Goal: Information Seeking & Learning: Understand process/instructions

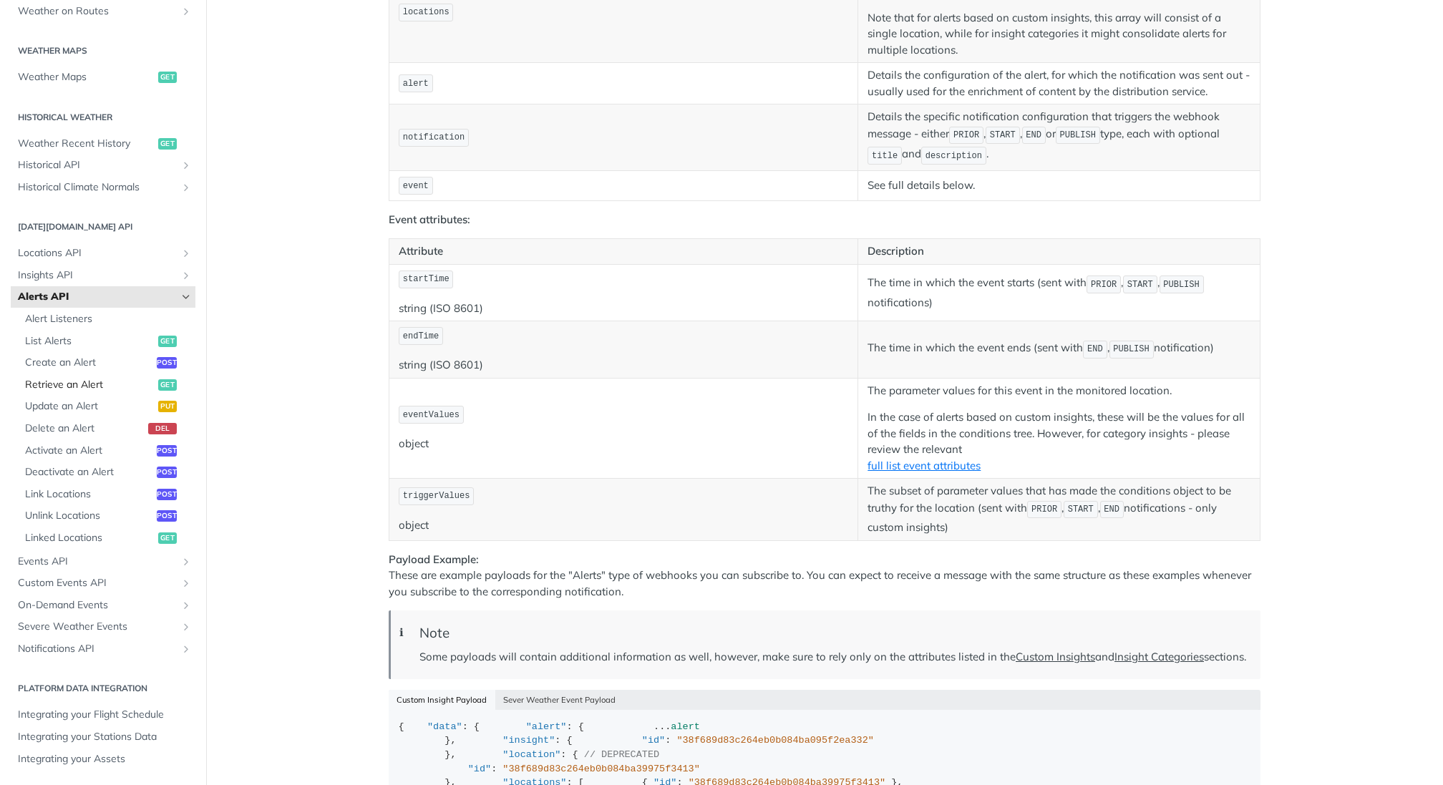
scroll to position [1535, 0]
click at [94, 404] on span "Update an Alert" at bounding box center [90, 406] width 130 height 14
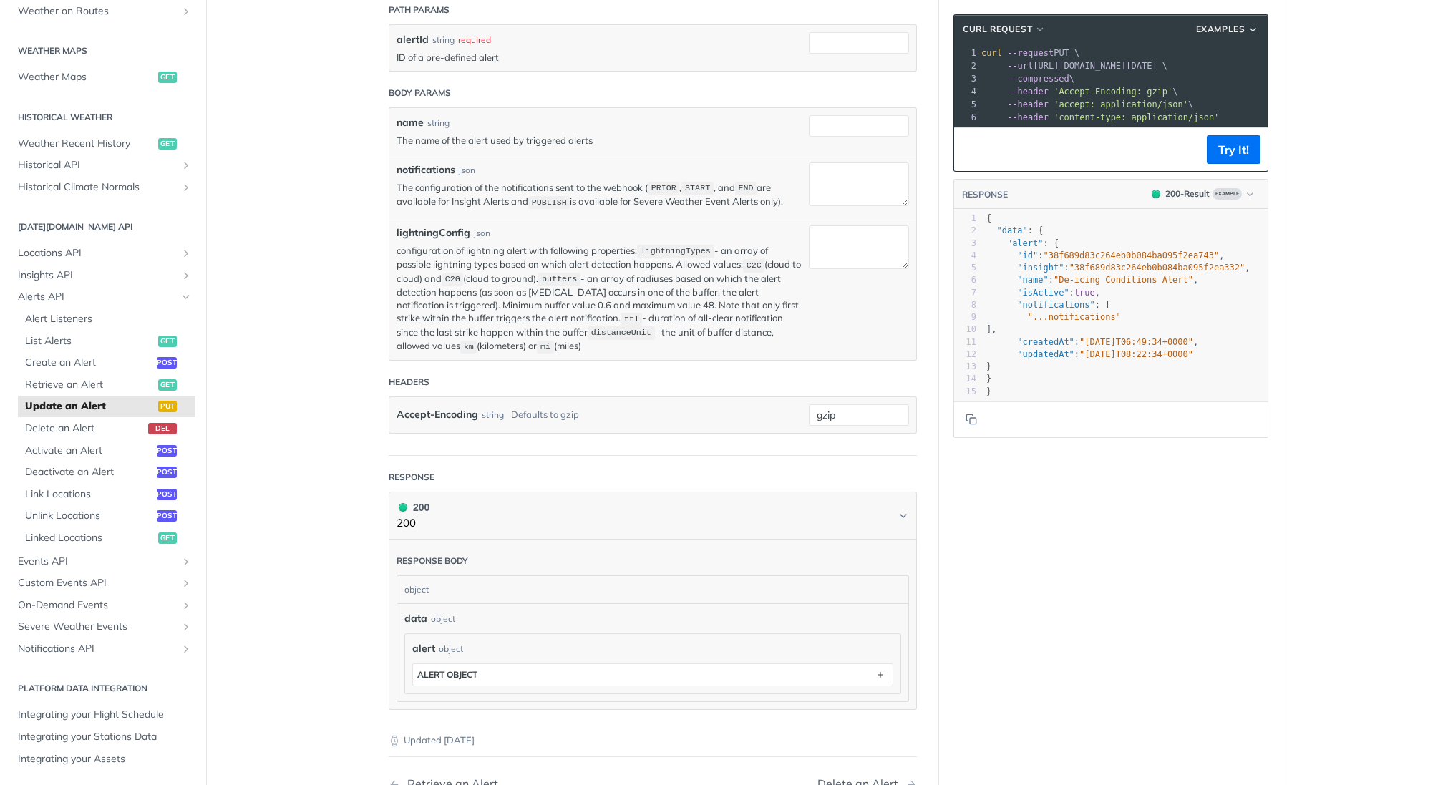
scroll to position [281, 0]
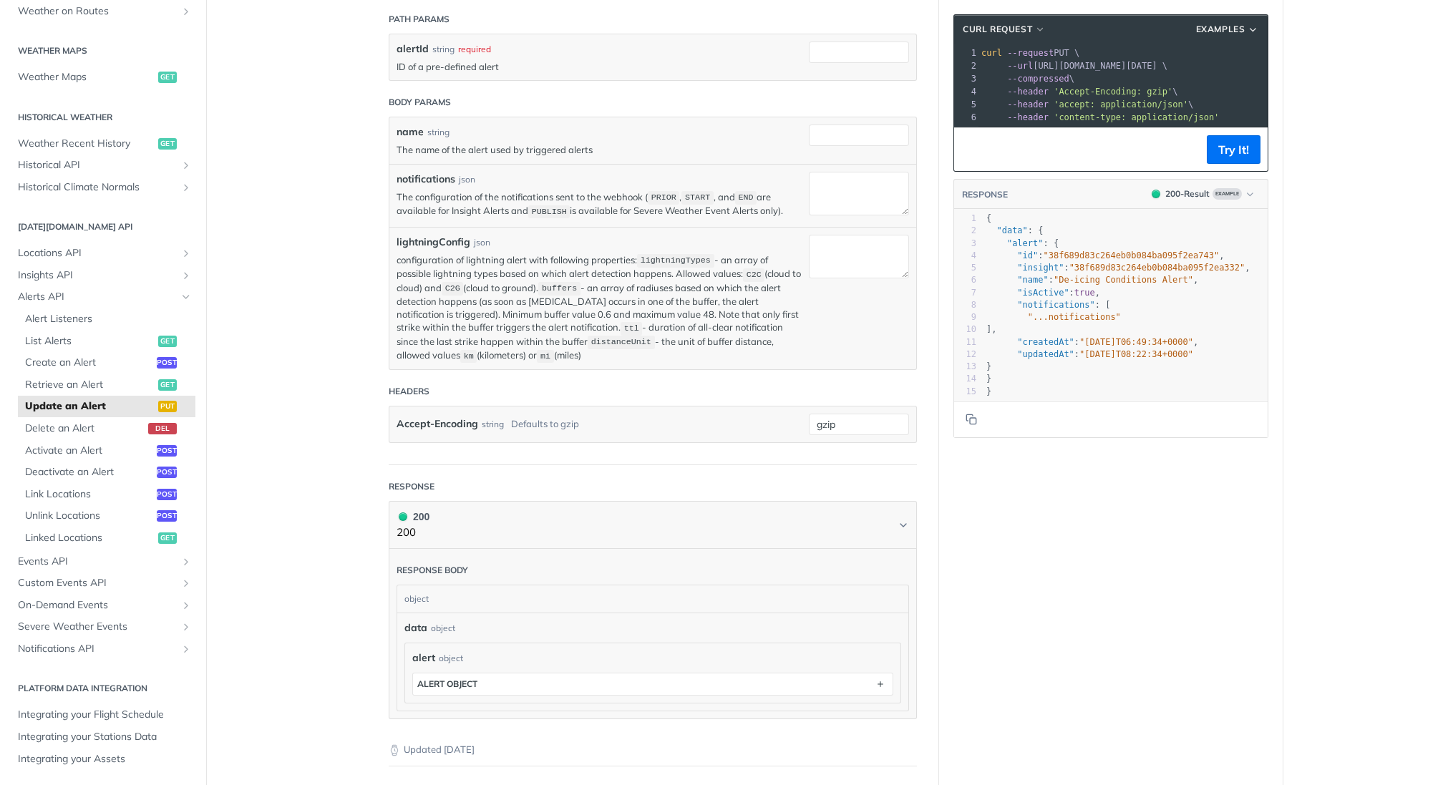
click at [1123, 317] on pre ""...notifications"" at bounding box center [1125, 317] width 284 height 12
click at [72, 341] on span "List Alerts" at bounding box center [90, 341] width 130 height 14
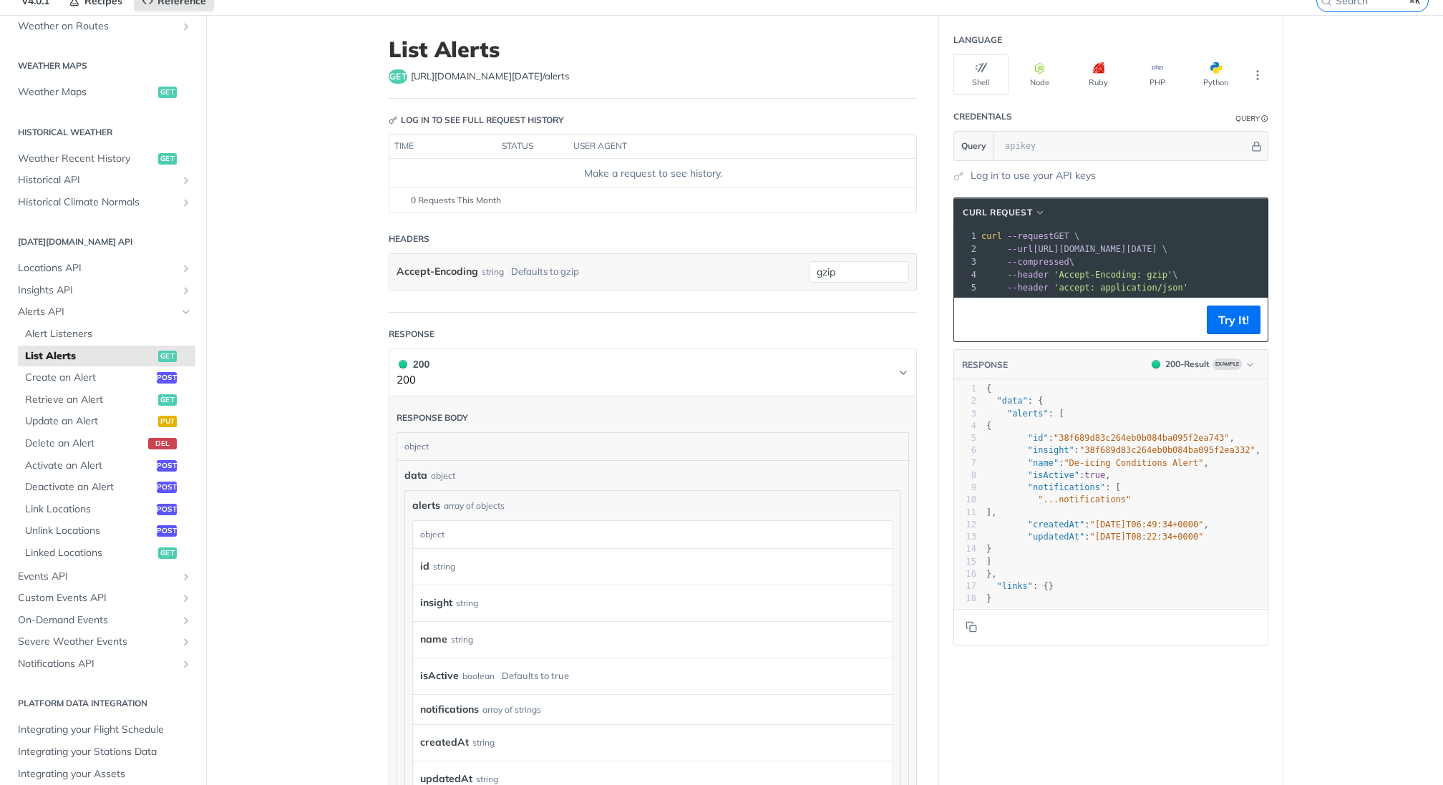
scroll to position [63, 0]
click at [89, 370] on span "Create an Alert" at bounding box center [89, 376] width 128 height 14
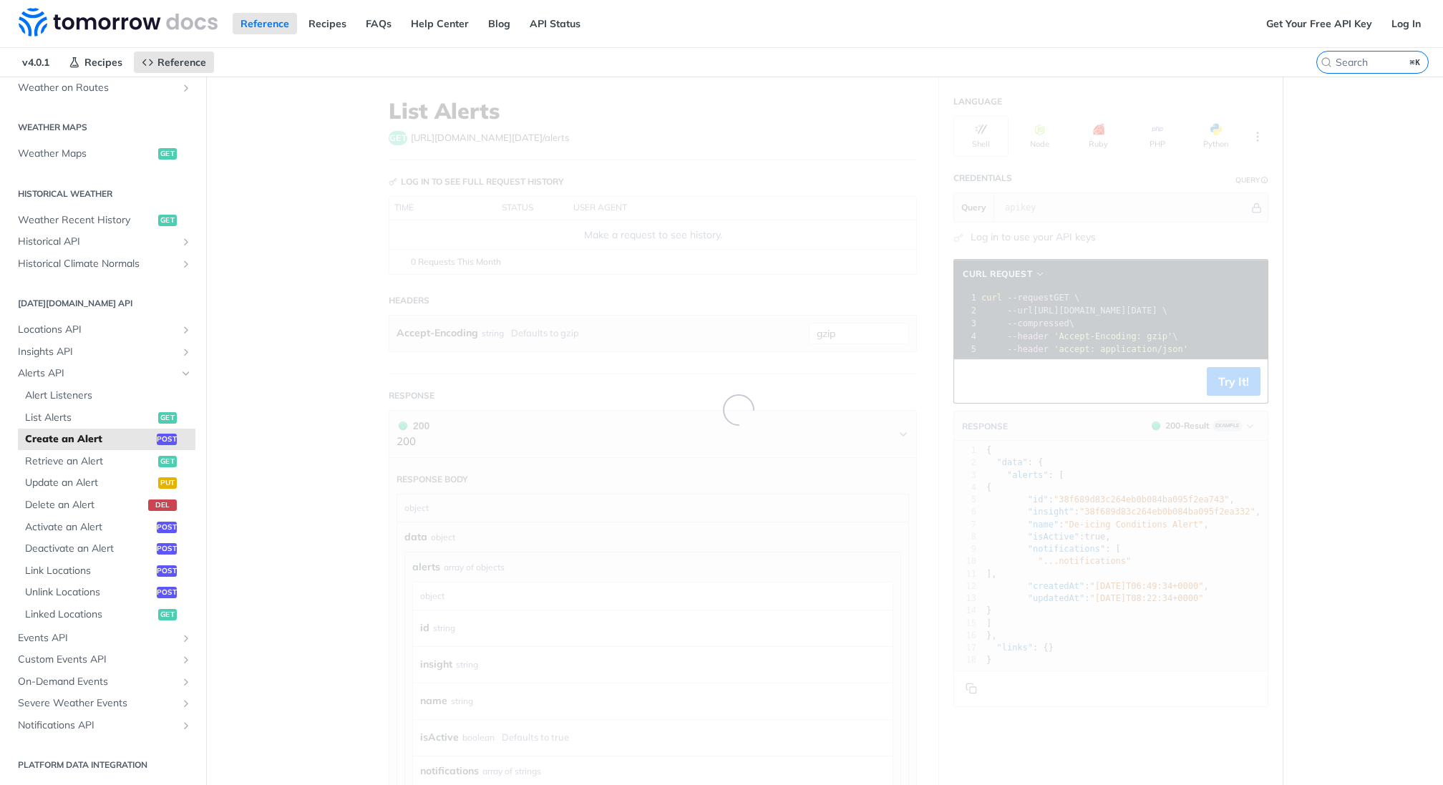
select select "true"
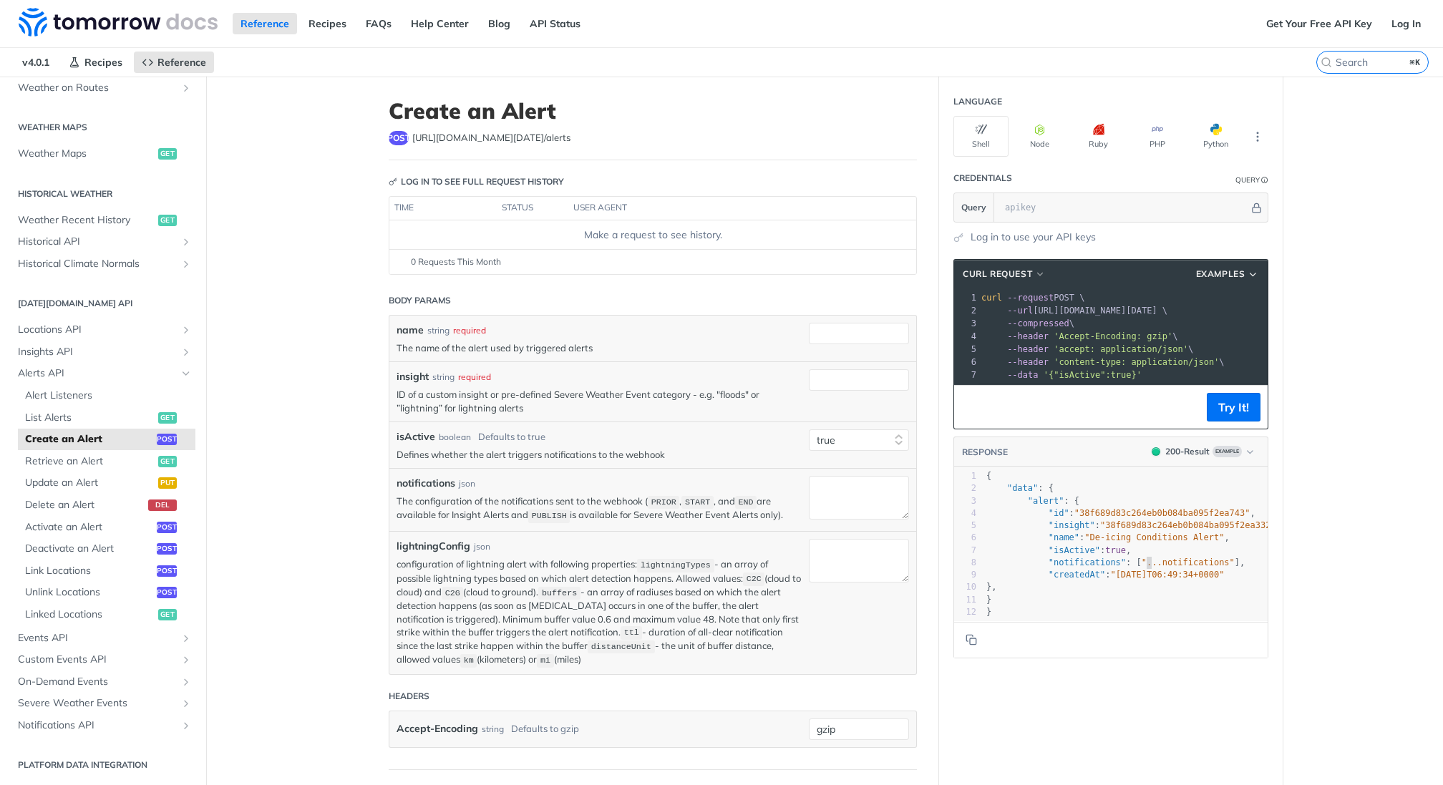
click at [1146, 557] on span ""...notifications"" at bounding box center [1187, 562] width 93 height 10
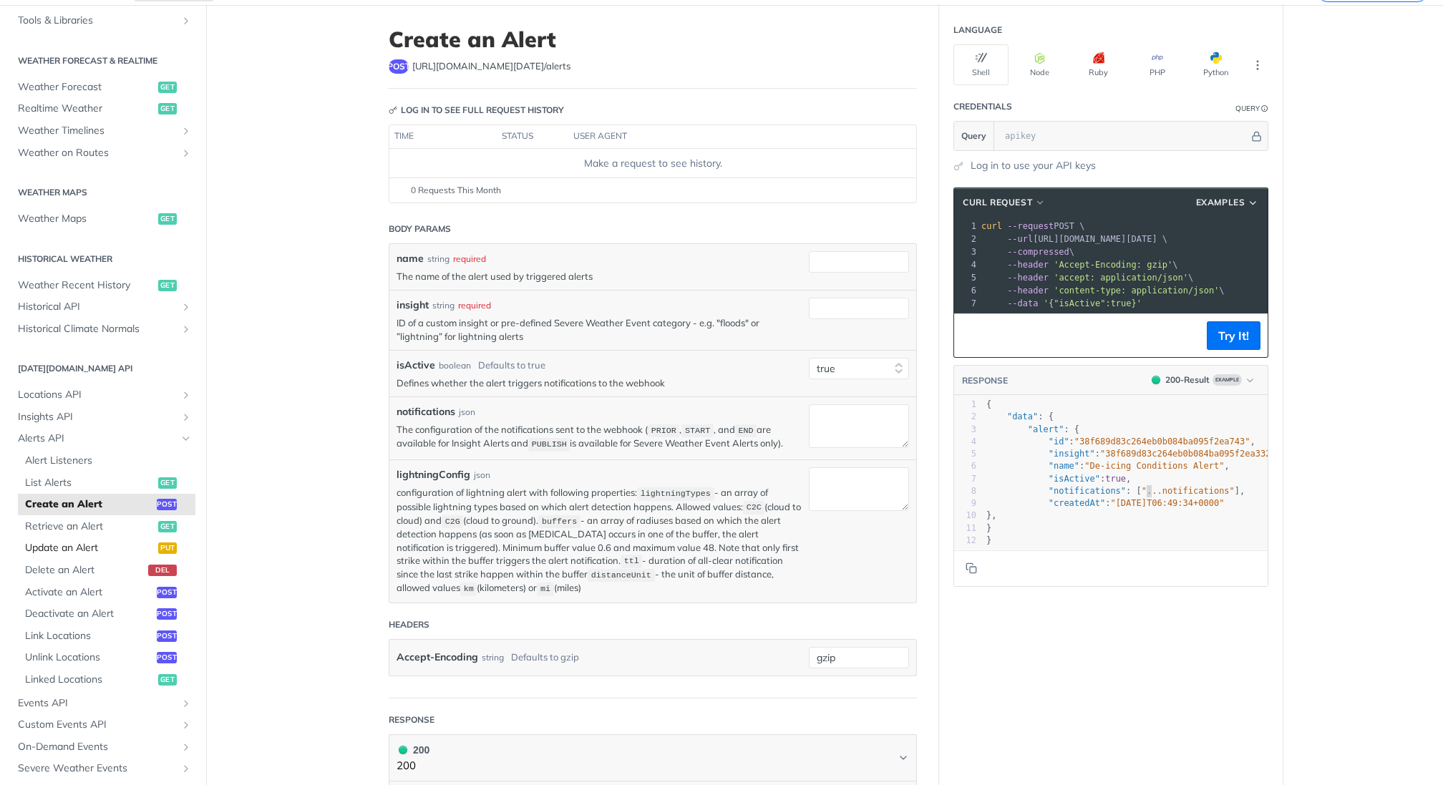
scroll to position [245, 0]
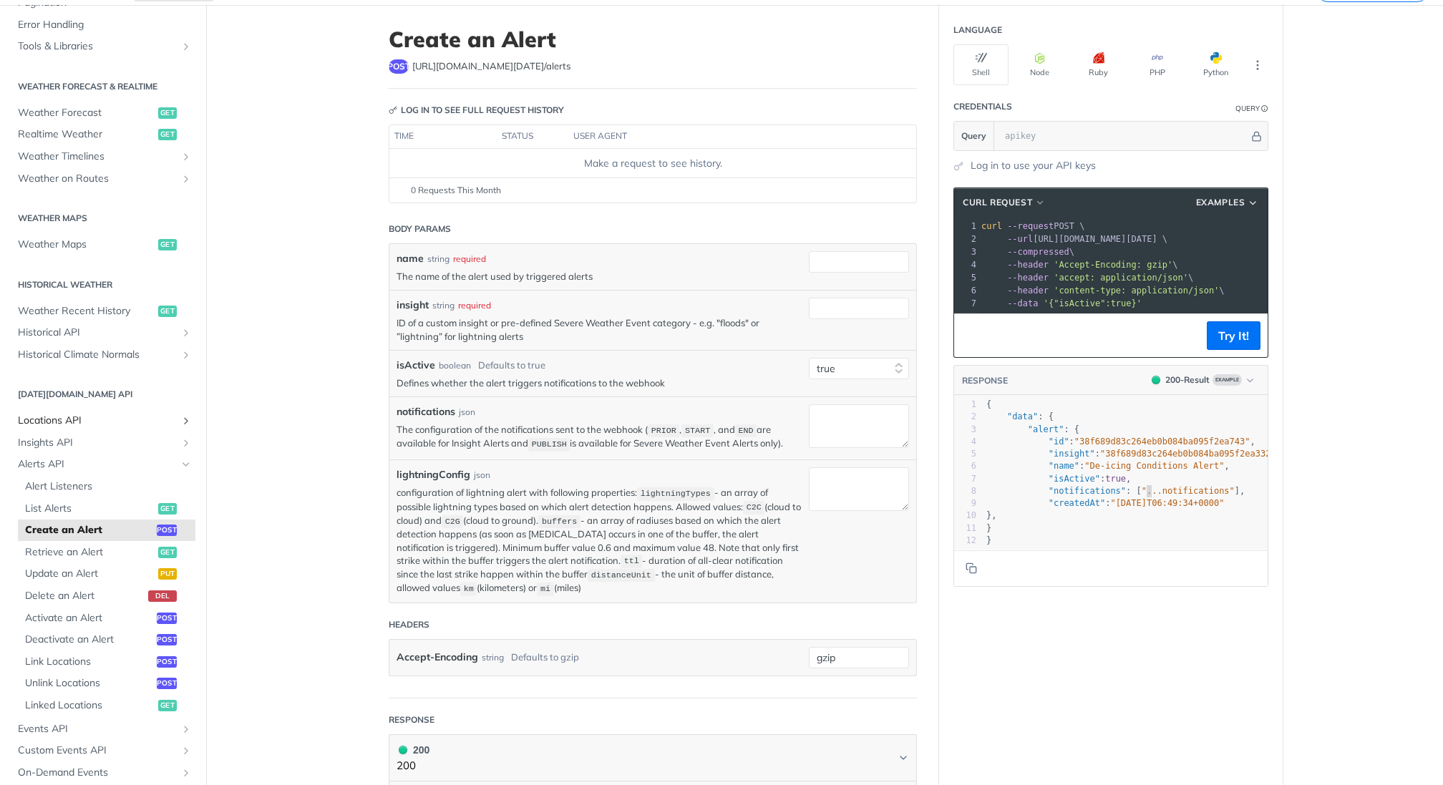
click at [74, 418] on span "Locations API" at bounding box center [97, 421] width 159 height 14
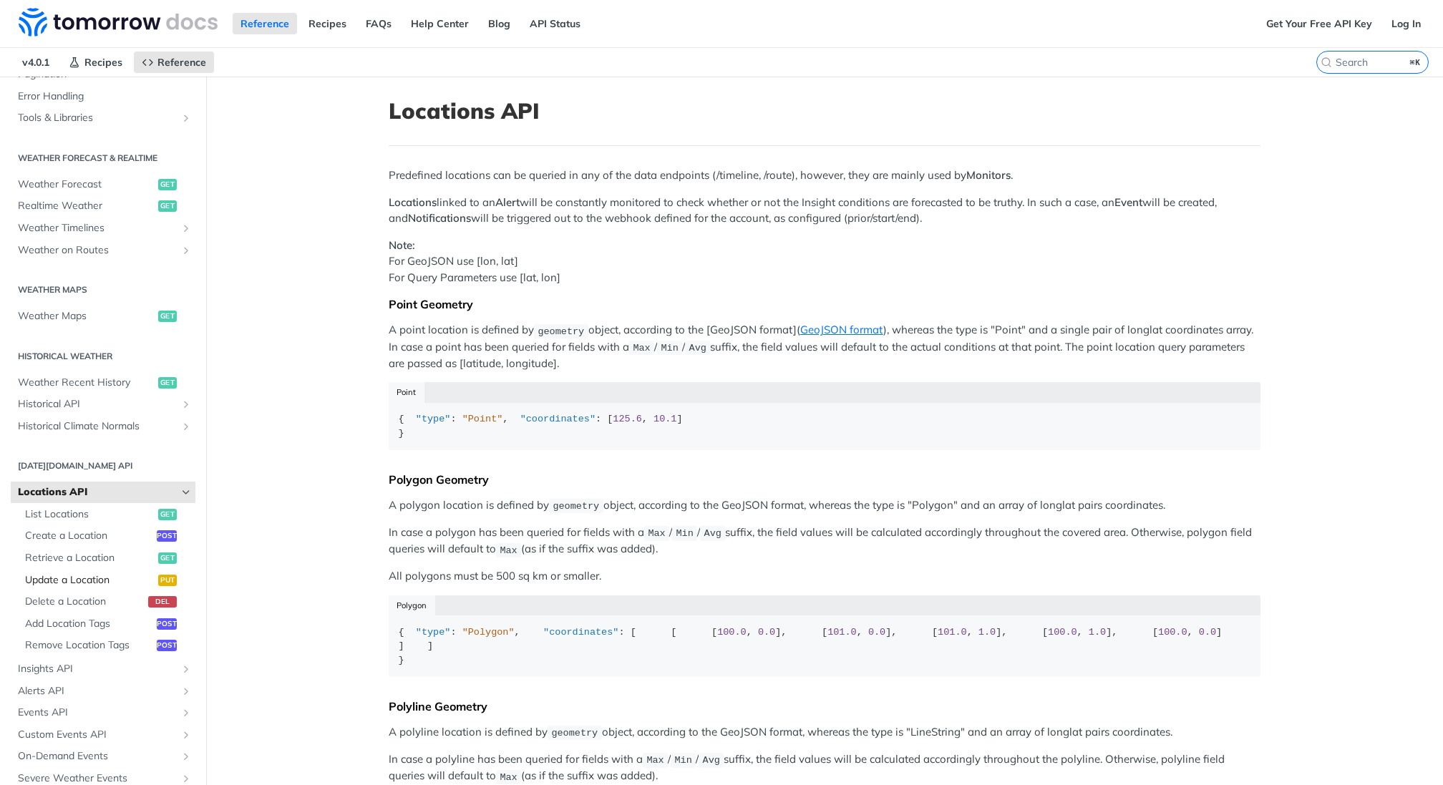
click at [107, 580] on span "Update a Location" at bounding box center [90, 580] width 130 height 14
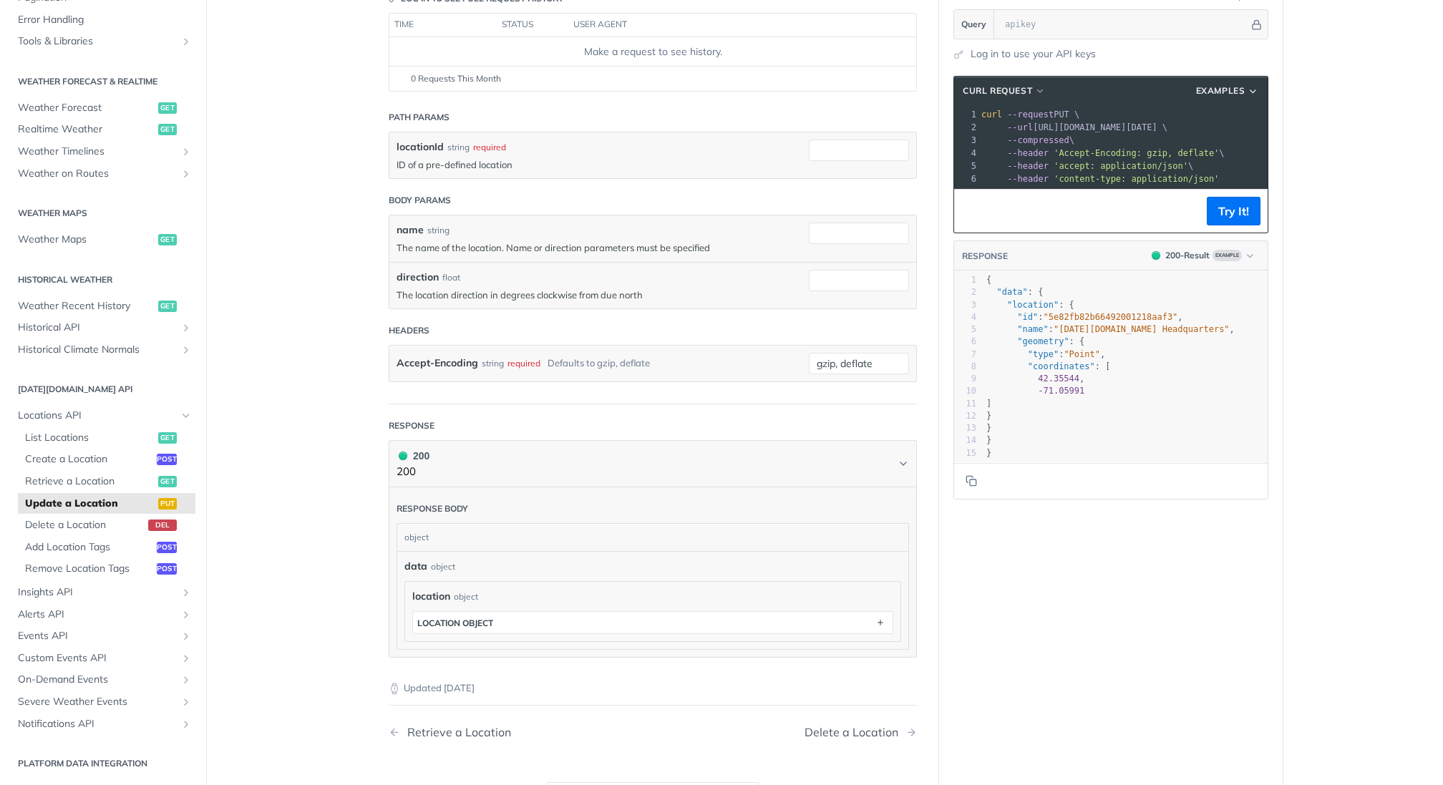
scroll to position [162, 0]
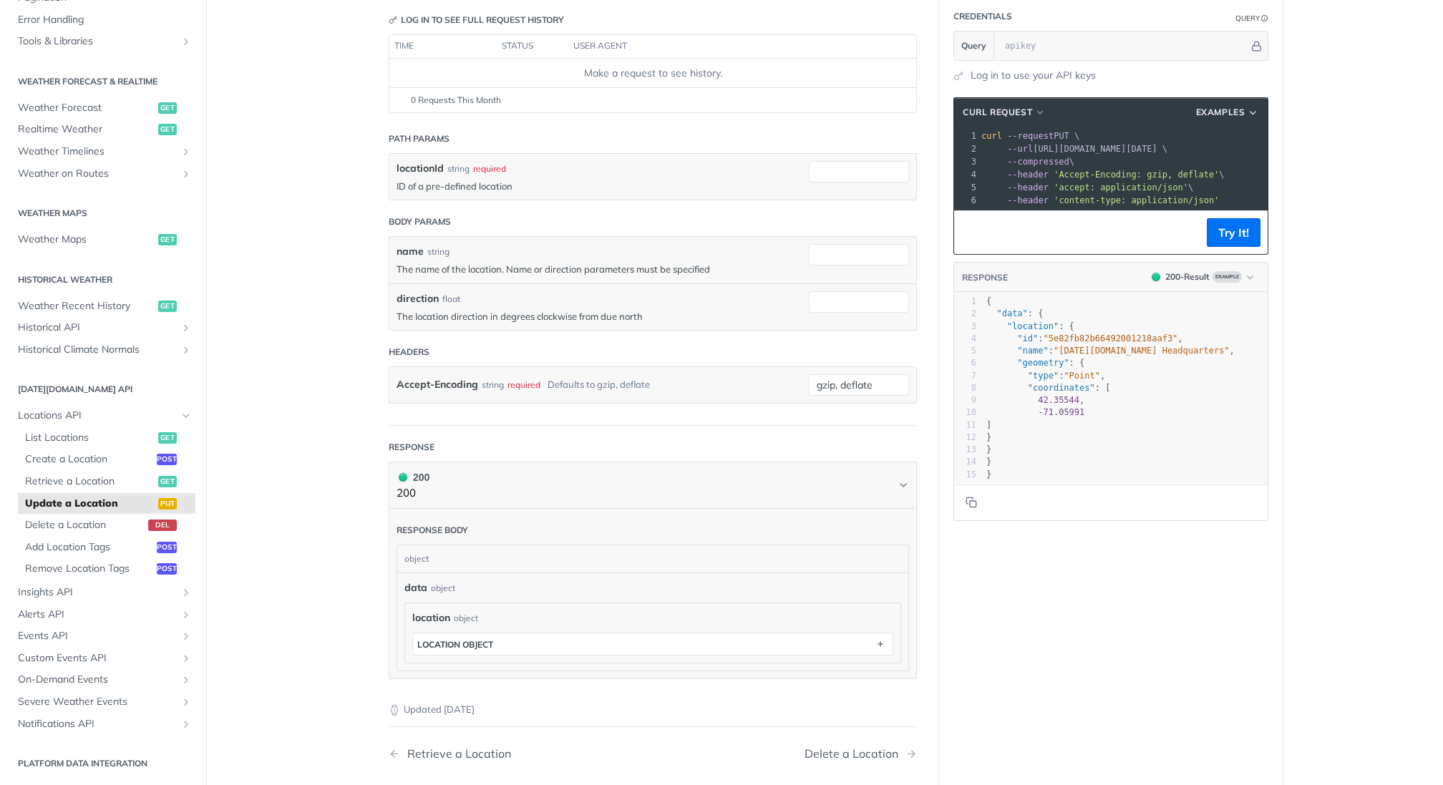
click at [527, 263] on p "The name of the location. Name or direction parameters must be specified" at bounding box center [598, 269] width 405 height 13
click at [527, 315] on p "The location direction in degrees clockwise from due north" at bounding box center [598, 316] width 405 height 13
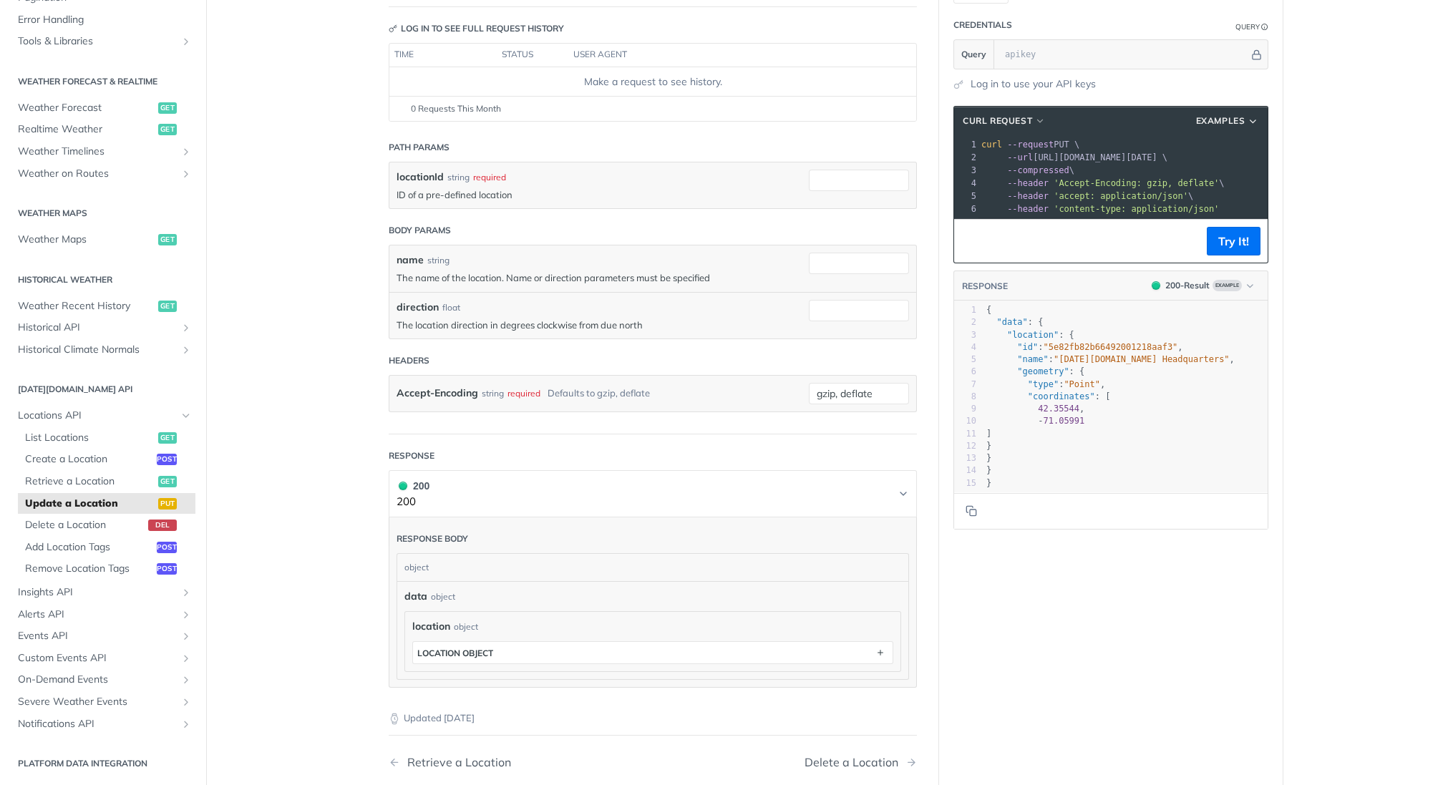
scroll to position [130, 0]
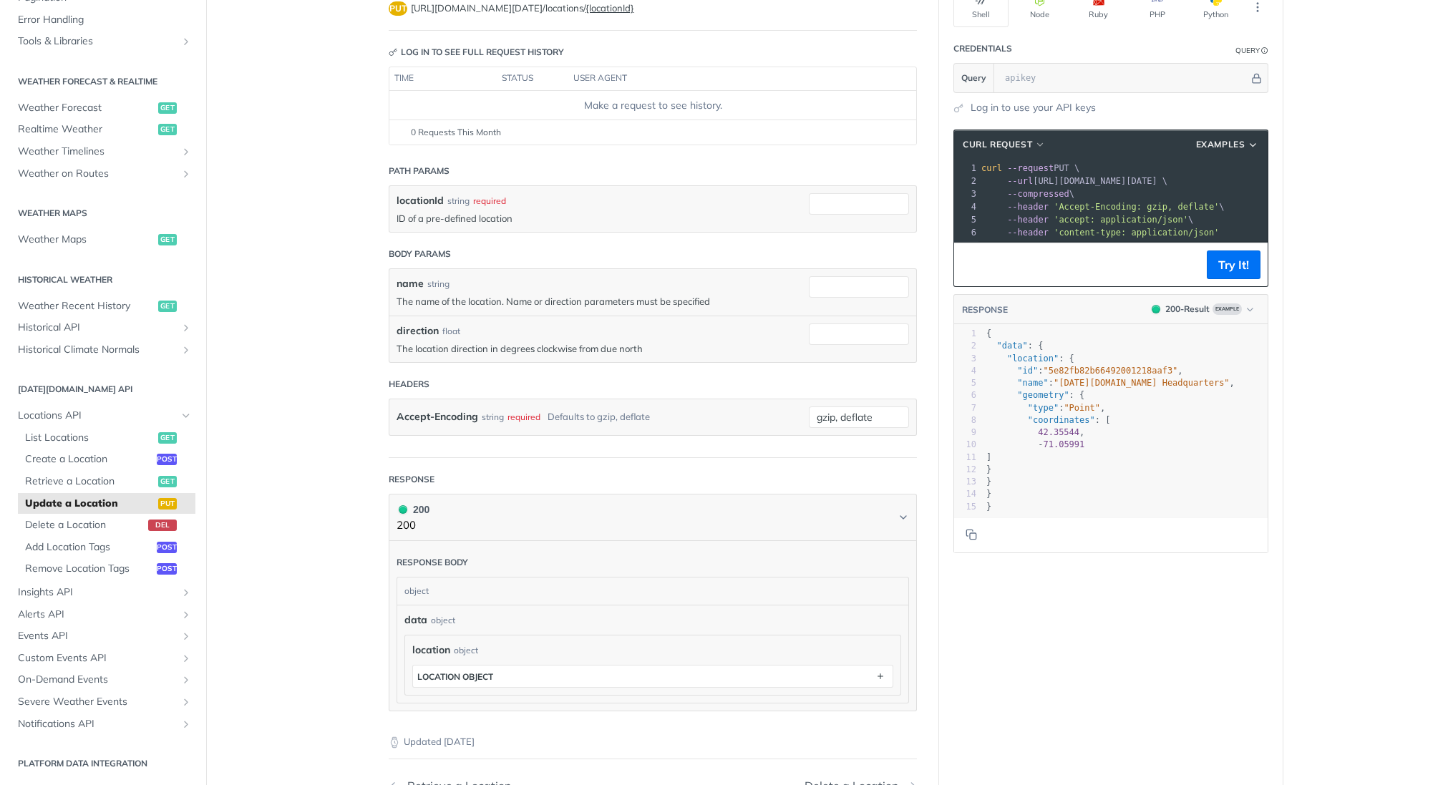
click at [1064, 403] on span ""type" : "Point" ," at bounding box center [1045, 408] width 119 height 10
click at [1079, 429] on span "42.35544 ," at bounding box center [1035, 432] width 98 height 10
click at [1079, 470] on pre "}" at bounding box center [1125, 470] width 284 height 12
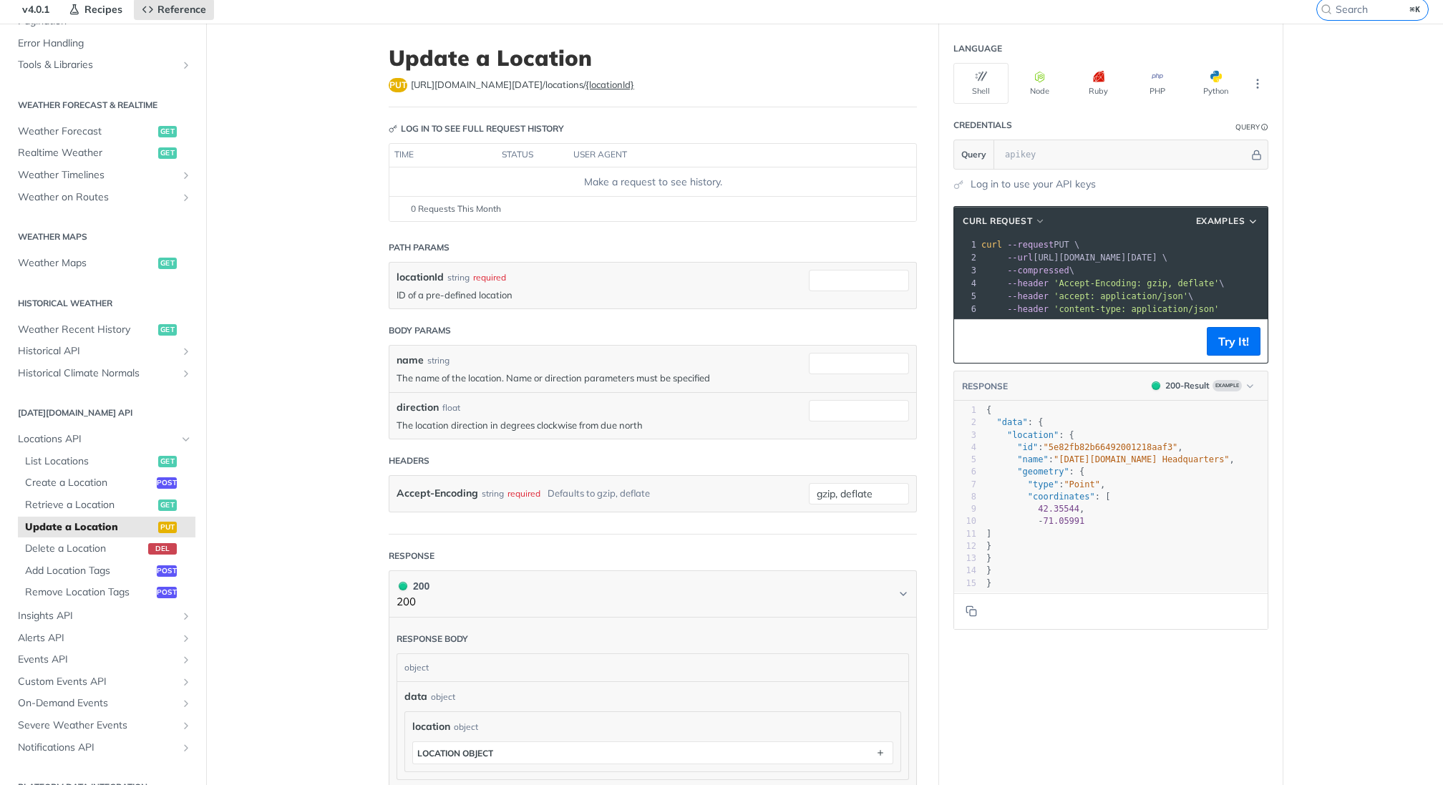
scroll to position [0, 0]
